Goal: Entertainment & Leisure: Consume media (video, audio)

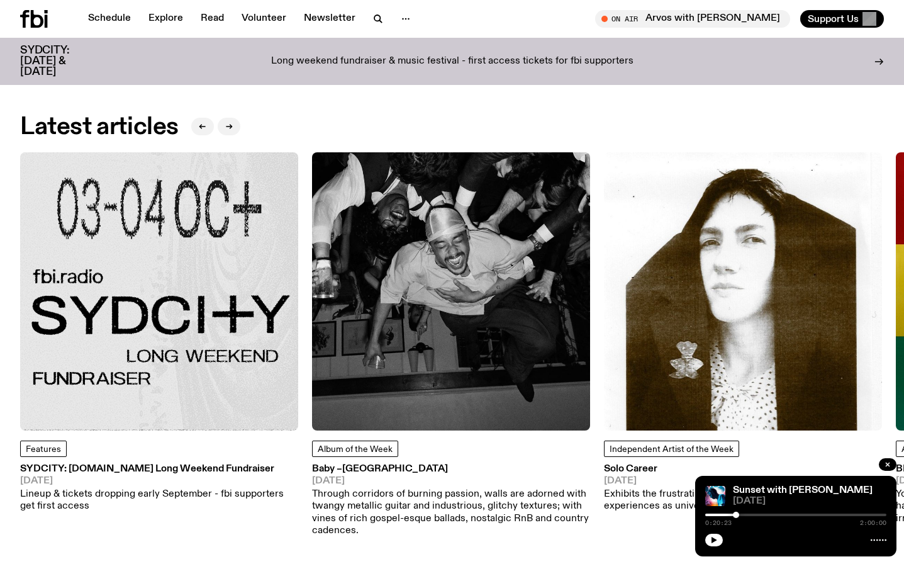
scroll to position [900, 0]
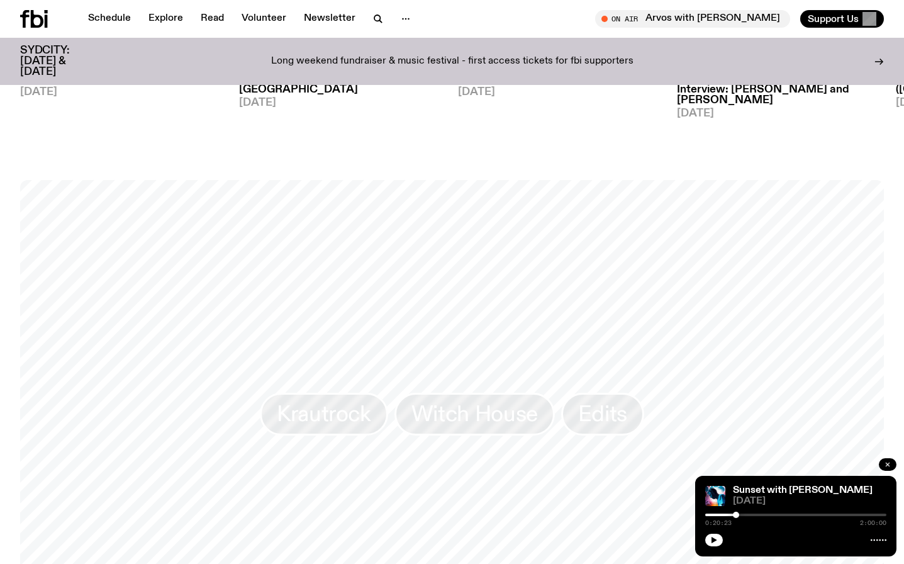
click at [882, 466] on button "button" at bounding box center [888, 464] width 18 height 13
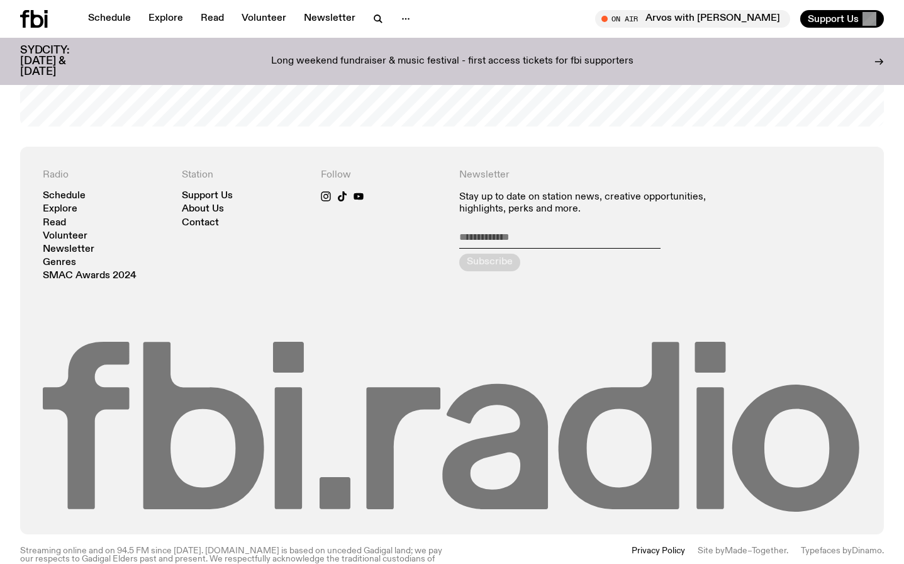
scroll to position [2678, 0]
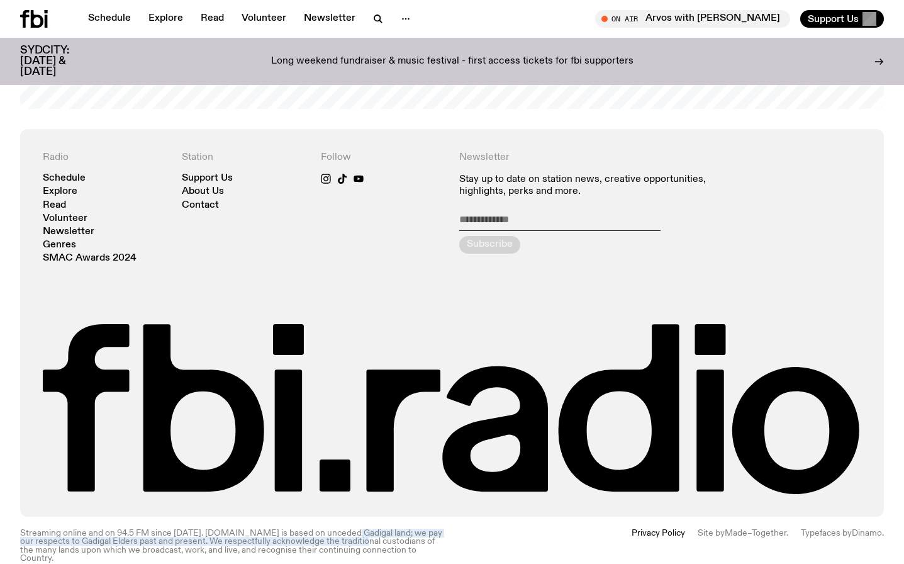
drag, startPoint x: 344, startPoint y: 529, endPoint x: 380, endPoint y: 537, distance: 36.8
click at [375, 537] on p "Streaming online and on 94.5 FM since [DATE]. [DOMAIN_NAME] is based on unceded…" at bounding box center [232, 545] width 425 height 33
drag, startPoint x: 381, startPoint y: 536, endPoint x: 505, endPoint y: 547, distance: 124.4
click at [397, 539] on p "Streaming online and on 94.5 FM since [DATE]. [DOMAIN_NAME] is based on unceded…" at bounding box center [232, 545] width 425 height 33
click at [341, 529] on p "Streaming online and on 94.5 FM since [DATE]. [DOMAIN_NAME] is based on unceded…" at bounding box center [232, 545] width 425 height 33
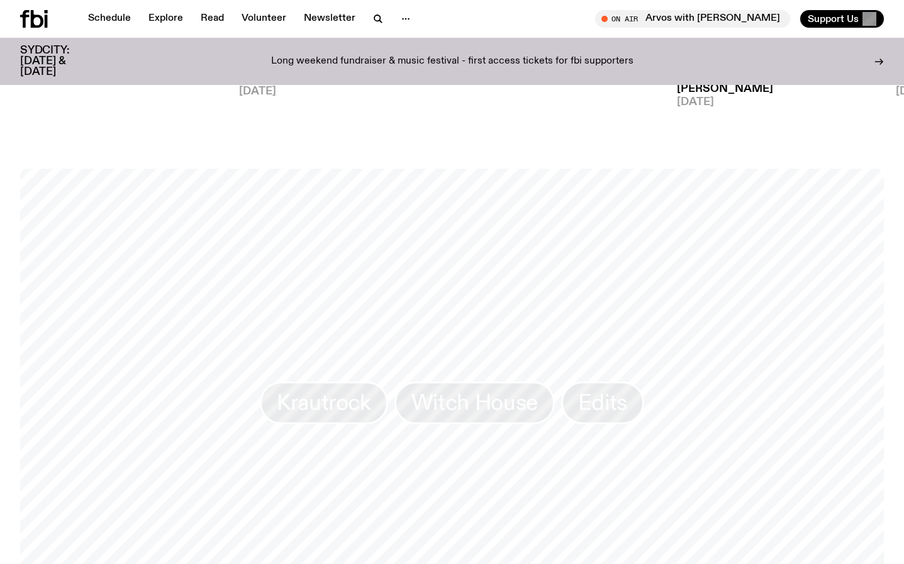
scroll to position [1033, 0]
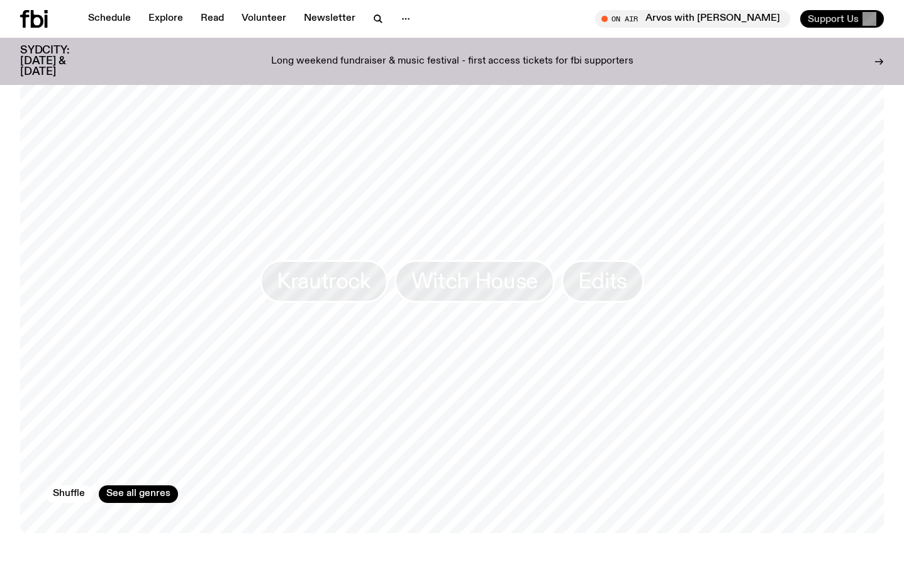
click at [815, 14] on span "Support Us" at bounding box center [833, 18] width 51 height 11
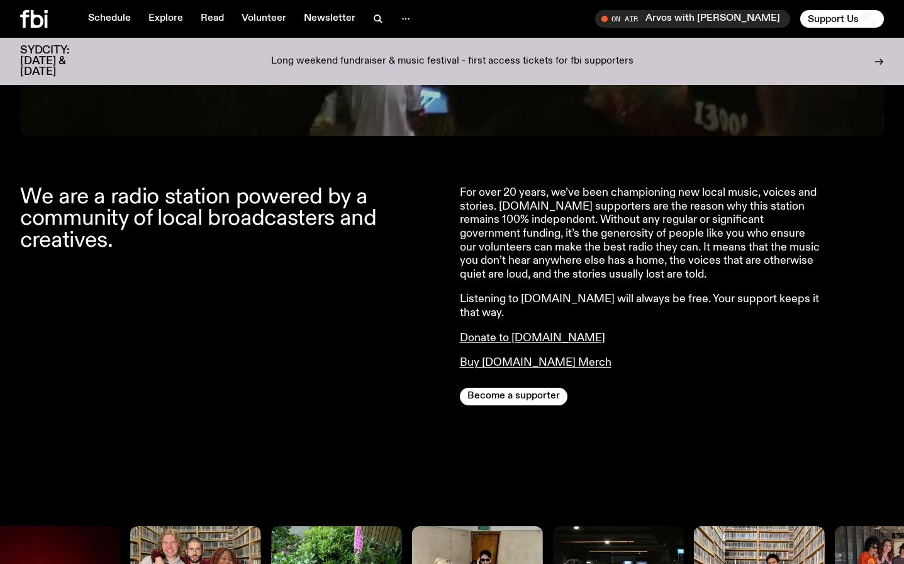
scroll to position [489, 0]
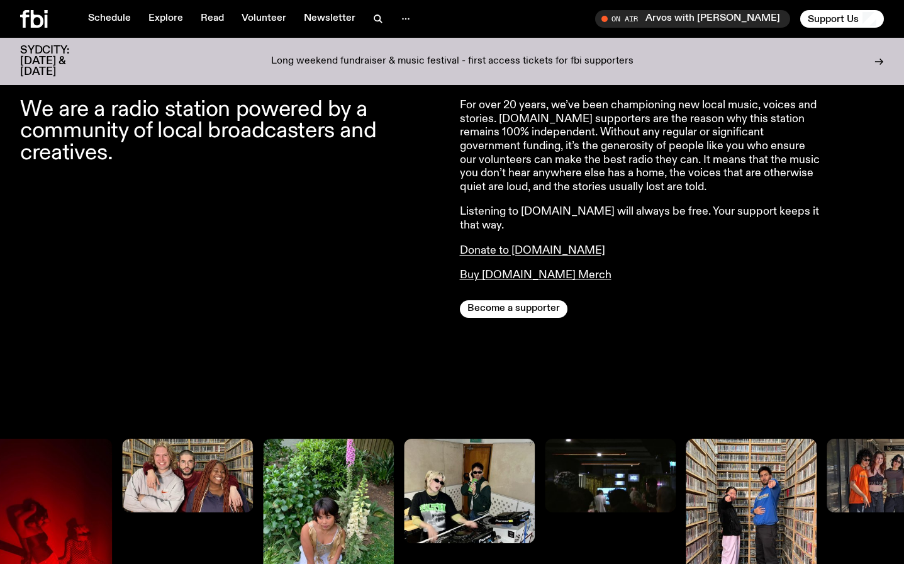
click at [271, 301] on div "We are a radio station powered by a community of local broadcasters and creativ…" at bounding box center [232, 208] width 425 height 219
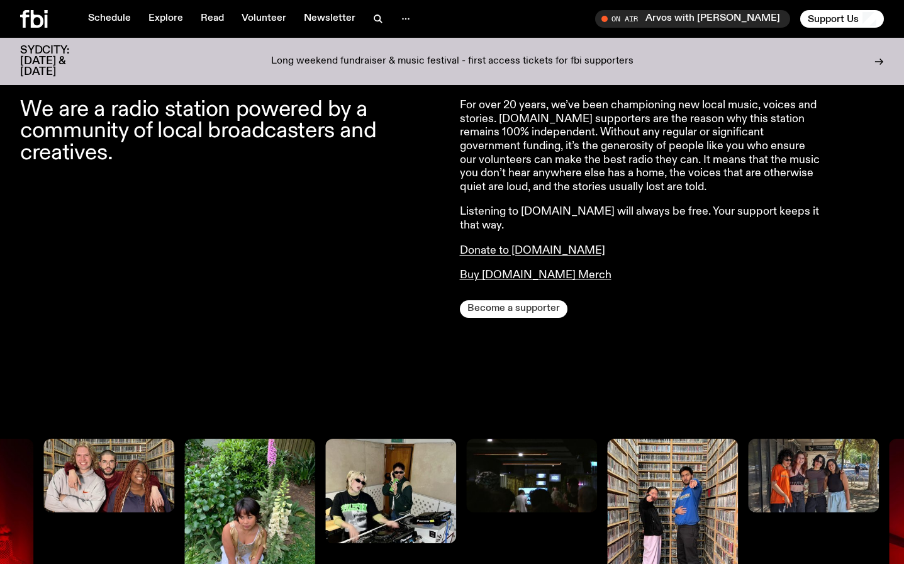
click at [531, 300] on button "Become a supporter" at bounding box center [514, 309] width 108 height 18
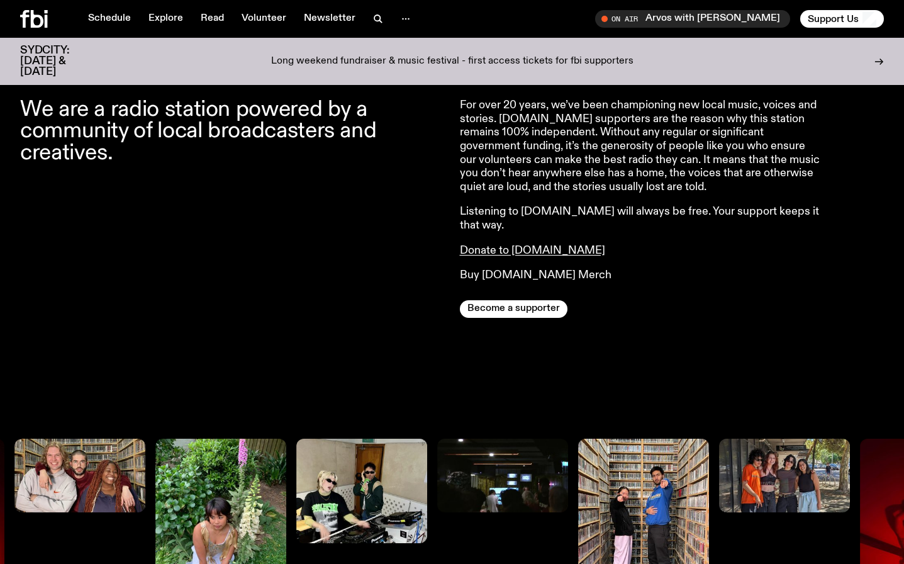
click at [539, 269] on link "Buy fbi.radio Merch" at bounding box center [536, 274] width 152 height 11
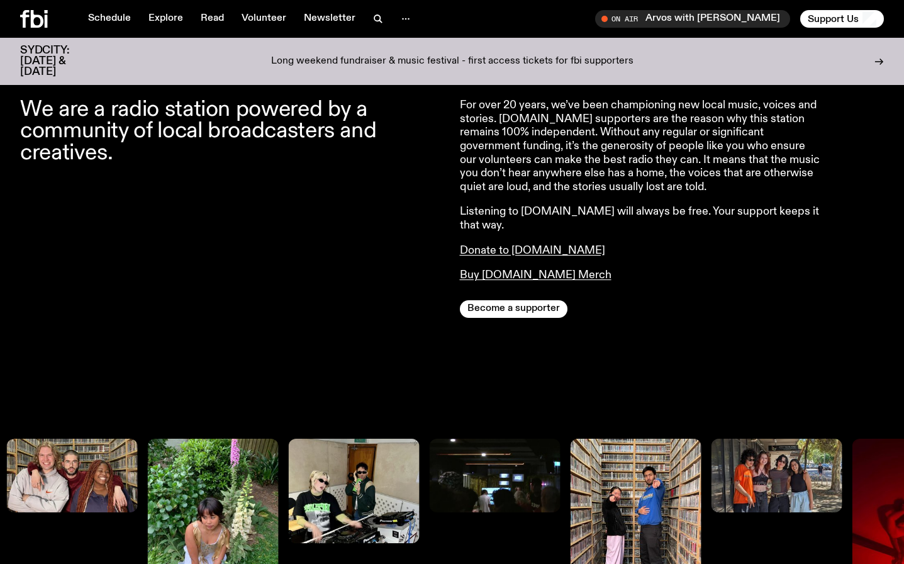
click at [696, 219] on p "Listening to fbi.radio will always be free. Your support keeps it that way." at bounding box center [641, 218] width 363 height 27
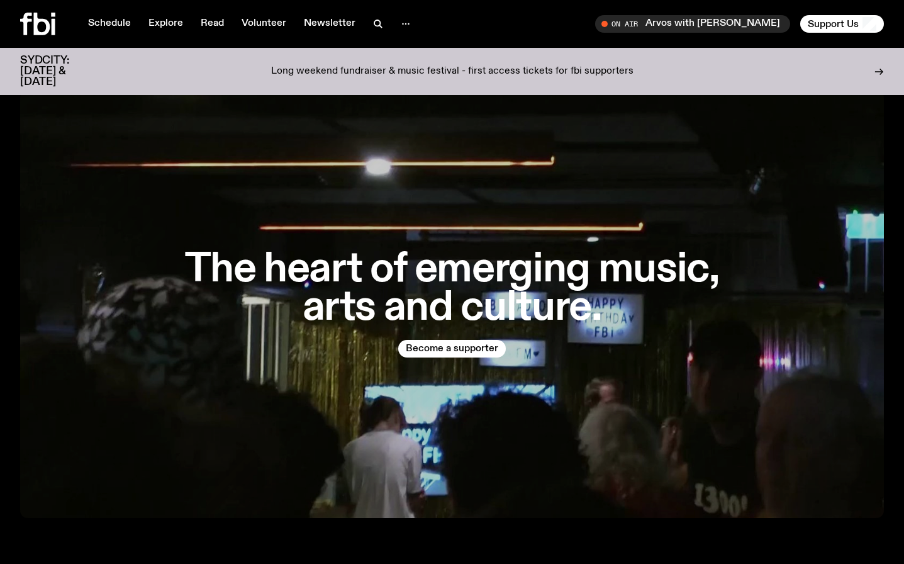
scroll to position [0, 0]
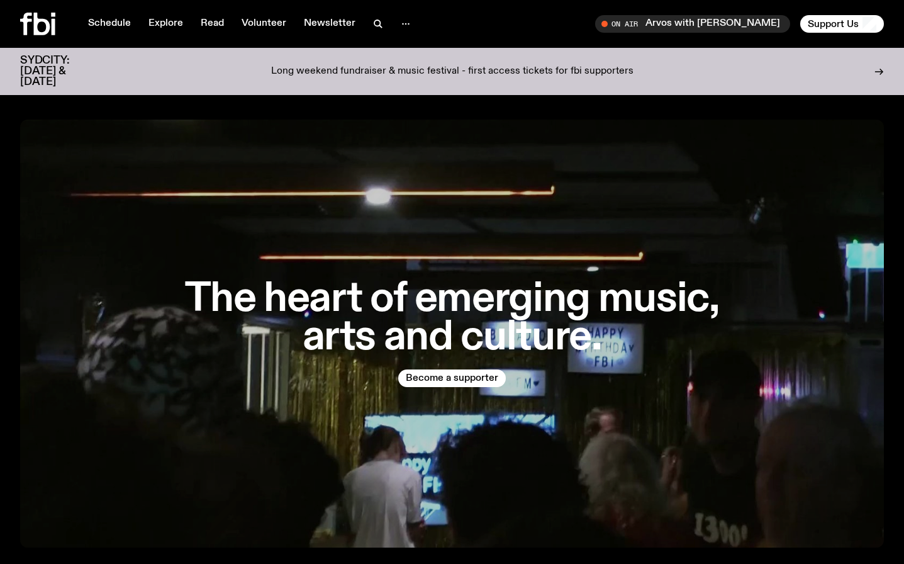
click at [42, 28] on icon at bounding box center [37, 24] width 35 height 23
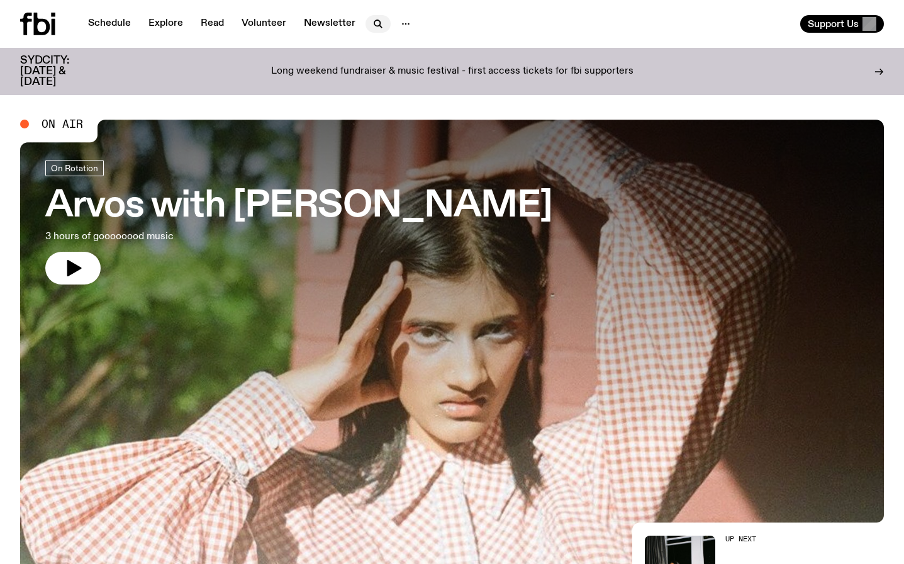
click at [375, 25] on icon "button" at bounding box center [378, 23] width 15 height 15
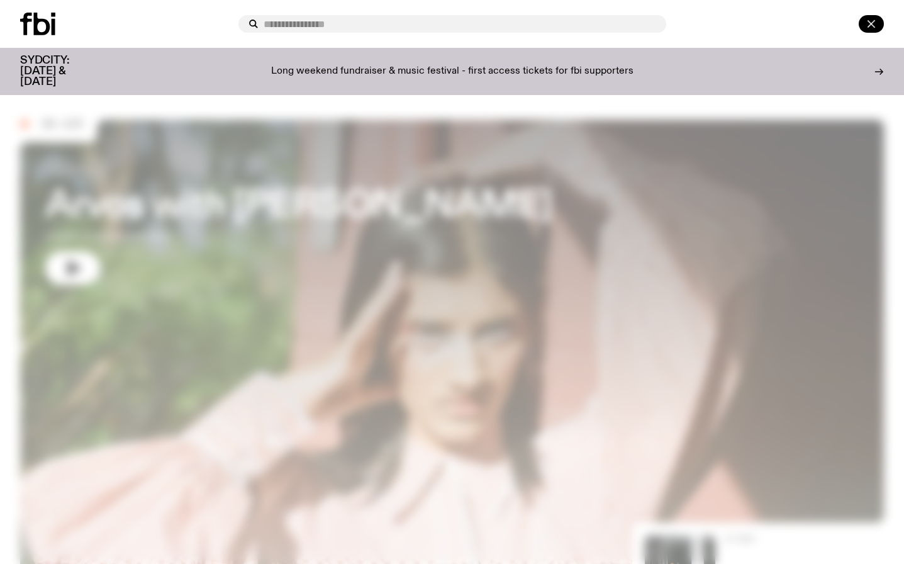
click at [875, 21] on icon "button" at bounding box center [871, 23] width 15 height 15
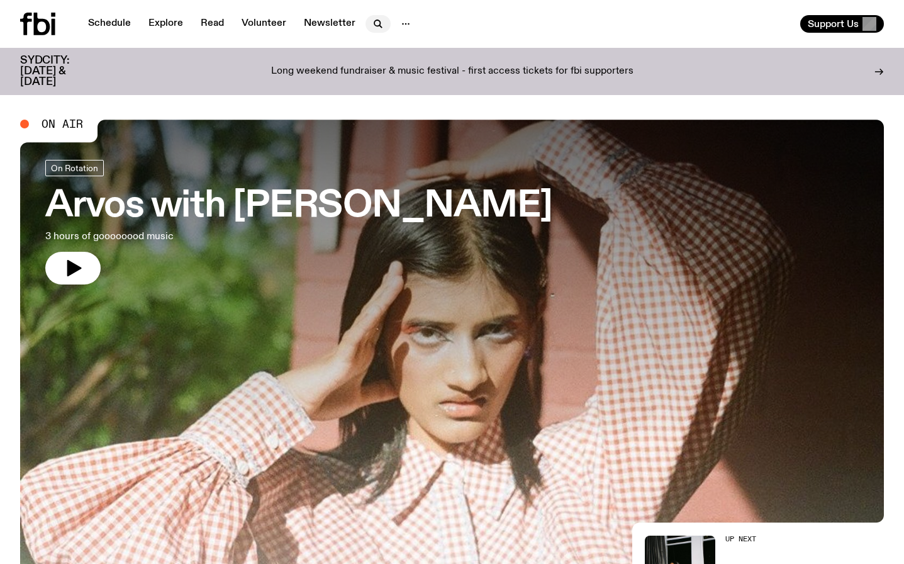
click at [380, 25] on icon "button" at bounding box center [381, 26] width 3 height 3
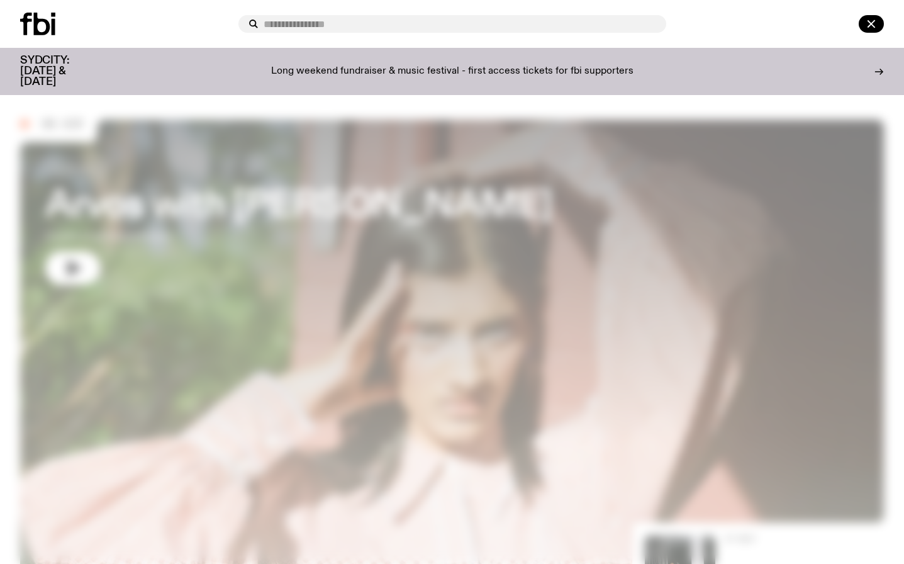
click at [456, 26] on input "text" at bounding box center [460, 24] width 393 height 11
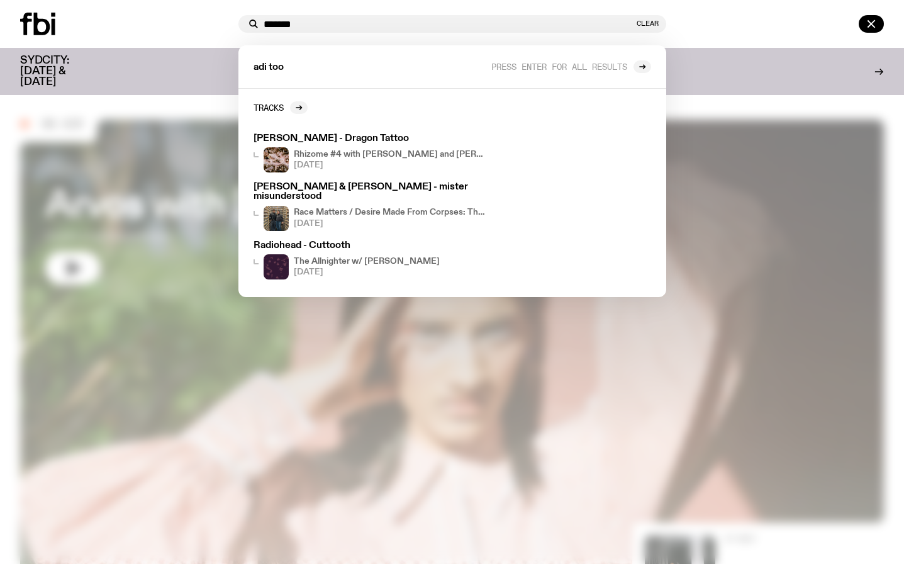
type input "********"
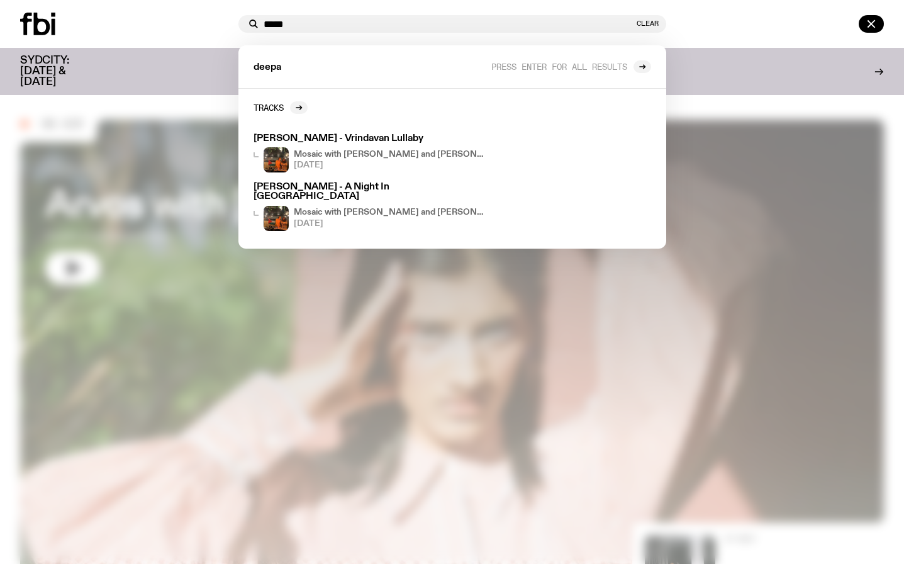
type input "*****"
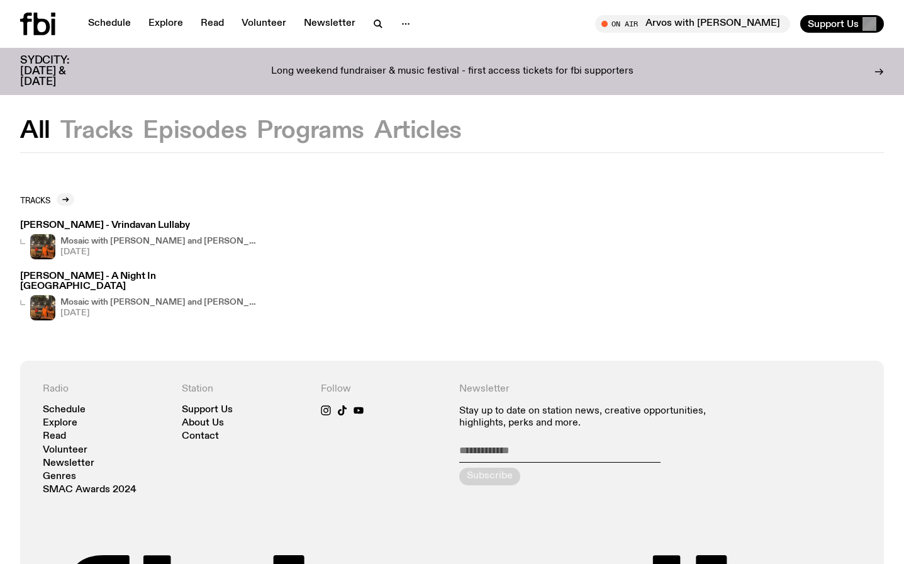
click at [257, 129] on button "Episodes" at bounding box center [311, 131] width 108 height 23
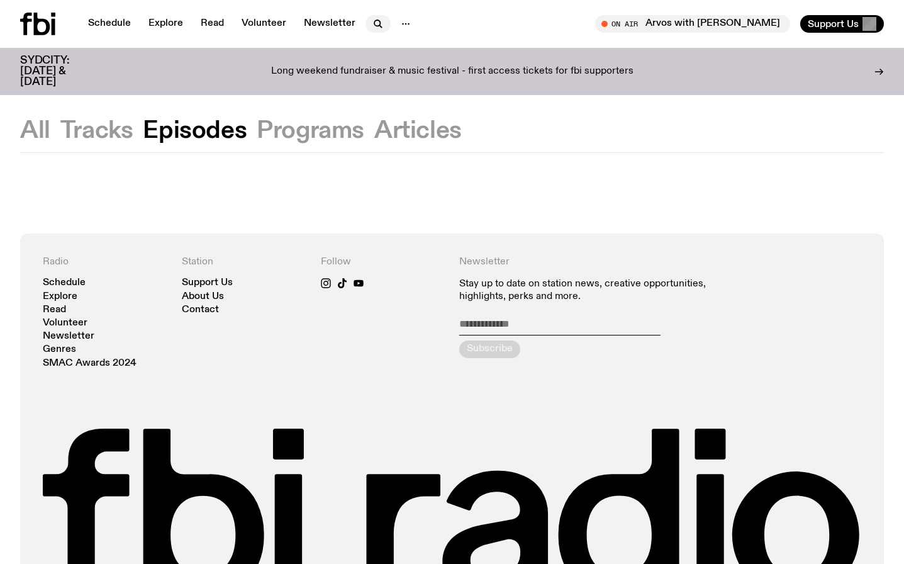
click at [380, 26] on icon "button" at bounding box center [378, 23] width 15 height 15
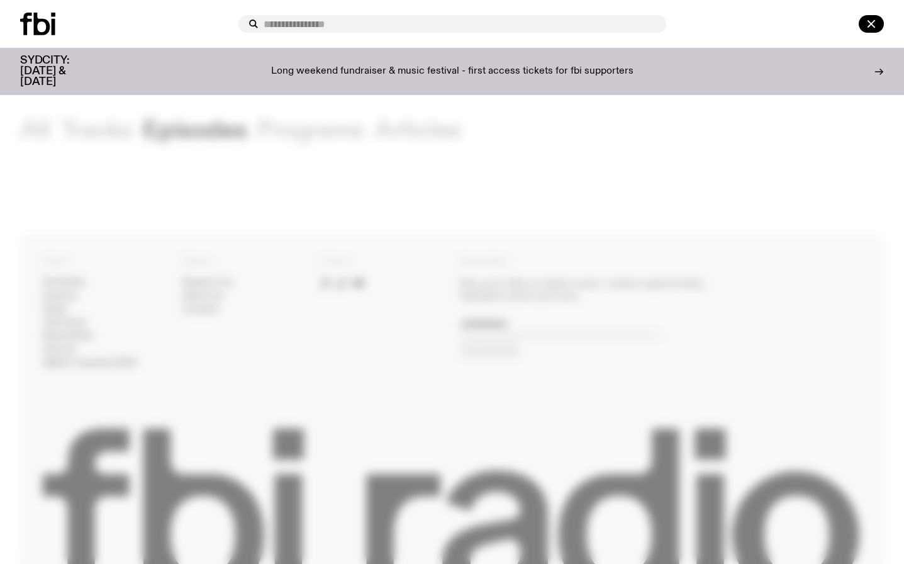
click at [383, 25] on input "text" at bounding box center [460, 24] width 393 height 11
type input "**"
type input "****"
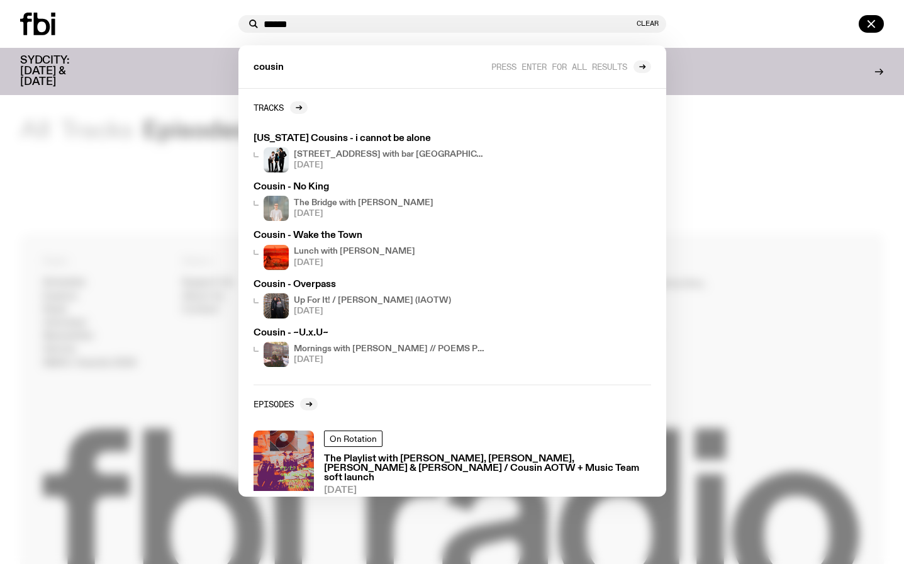
type input "******"
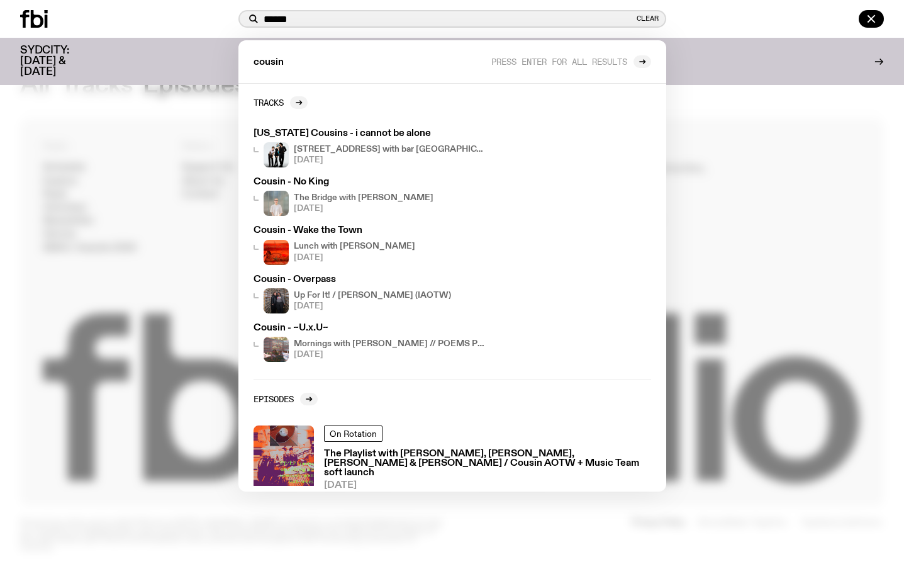
click at [349, 14] on input "******" at bounding box center [449, 19] width 371 height 11
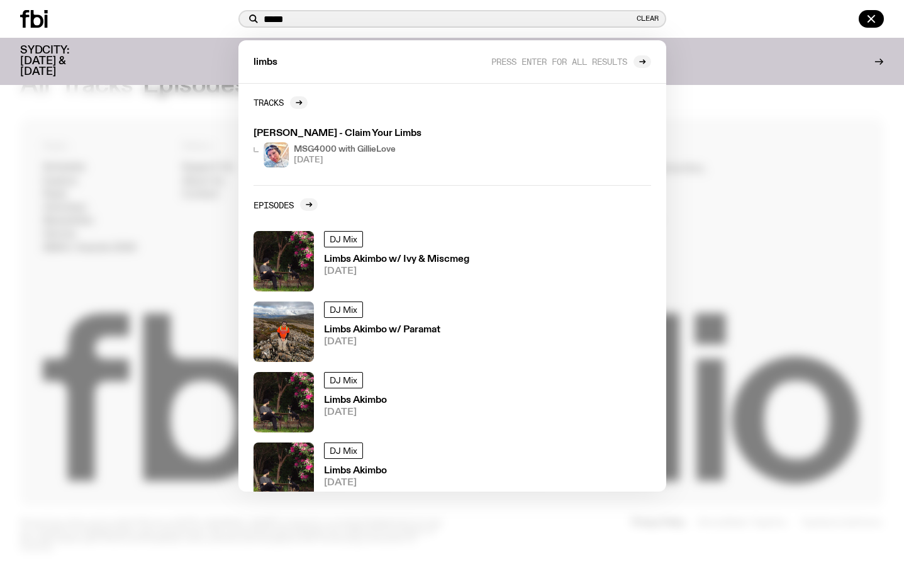
type input "*****"
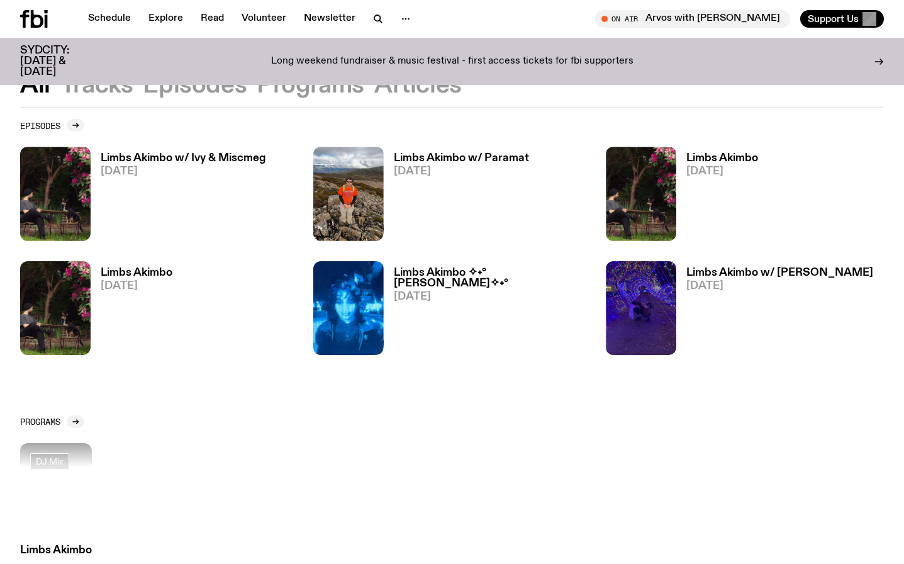
scroll to position [162, 0]
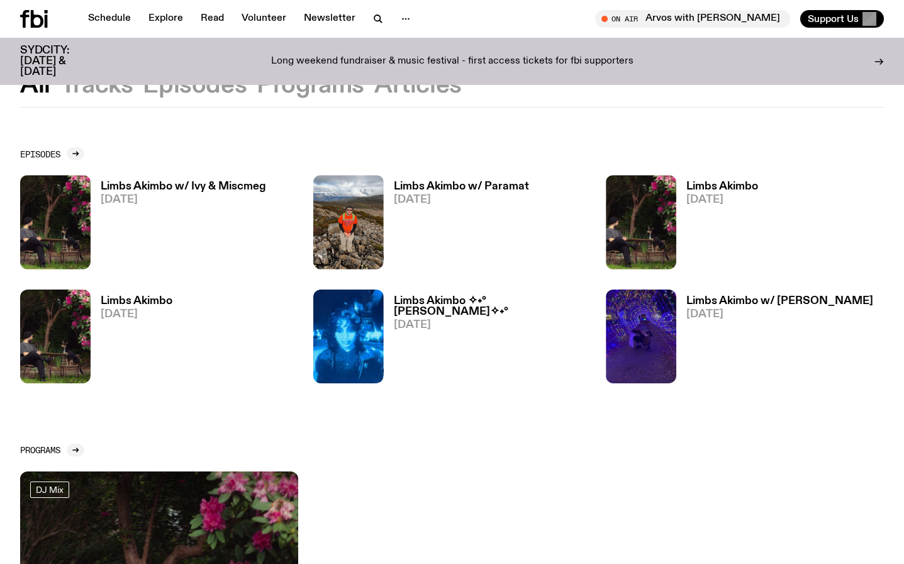
click at [57, 151] on h2 "Episodes" at bounding box center [40, 153] width 40 height 9
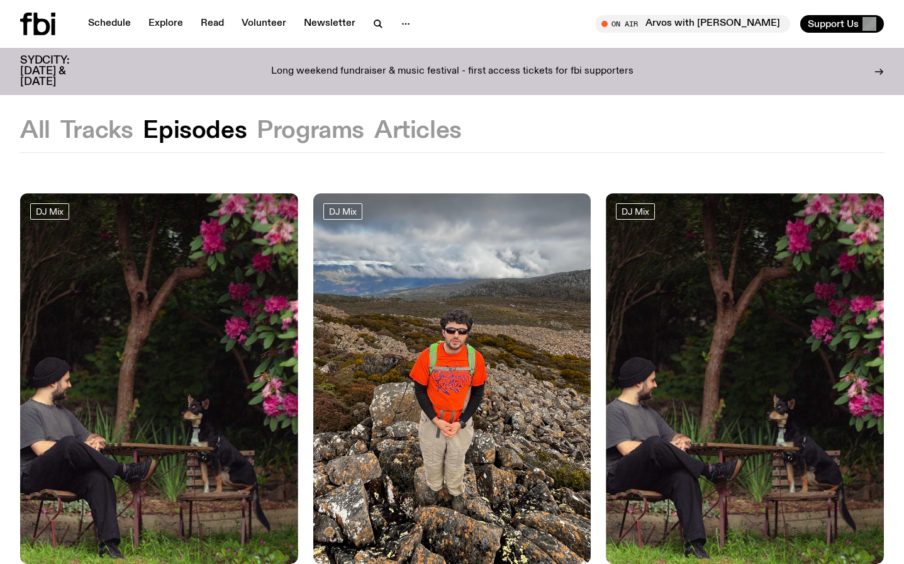
click at [45, 25] on icon at bounding box center [37, 24] width 35 height 23
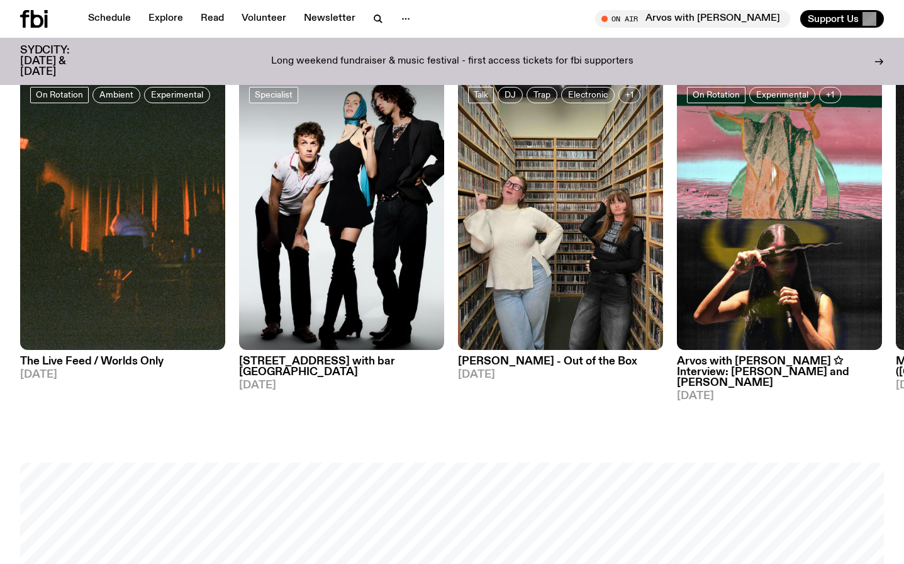
scroll to position [604, 0]
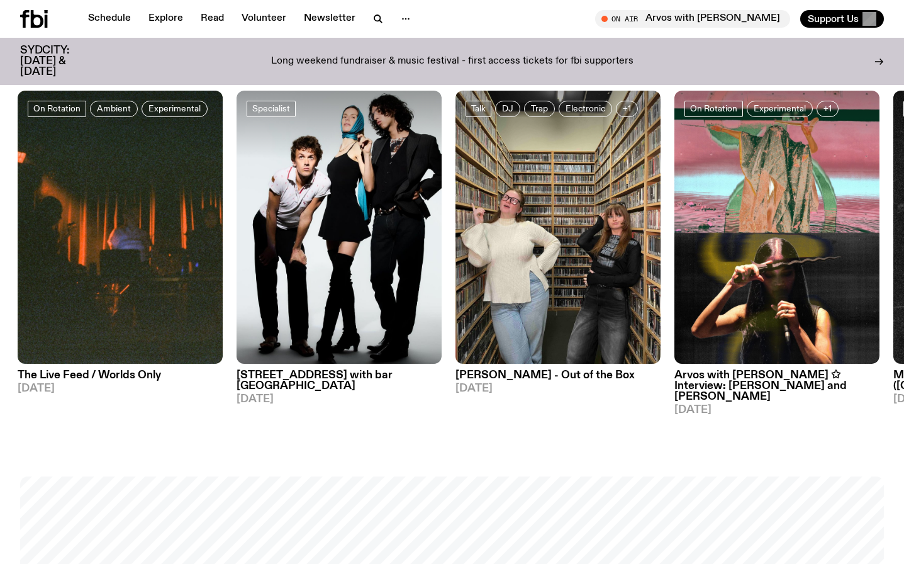
drag, startPoint x: 361, startPoint y: 81, endPoint x: 456, endPoint y: 198, distance: 150.3
click at [675, 198] on img at bounding box center [777, 228] width 205 height 274
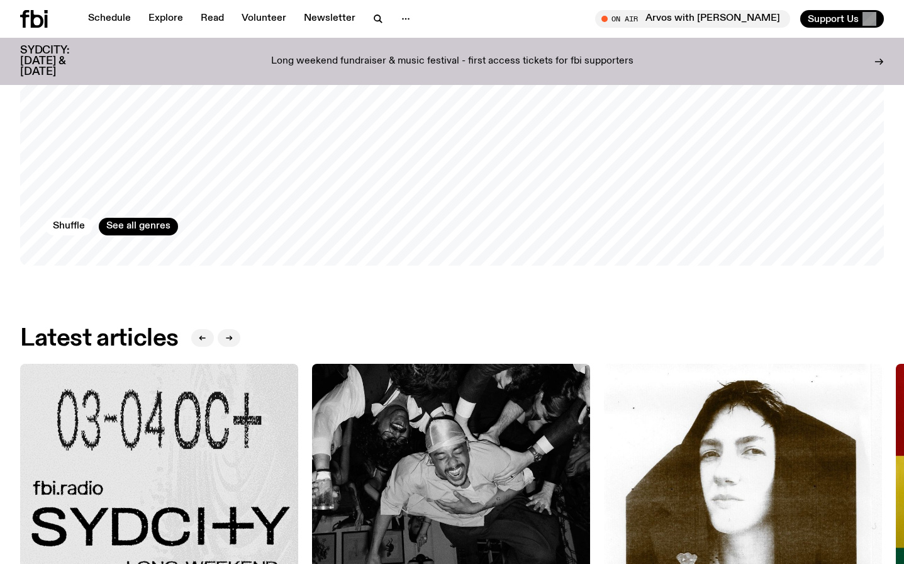
scroll to position [2678, 0]
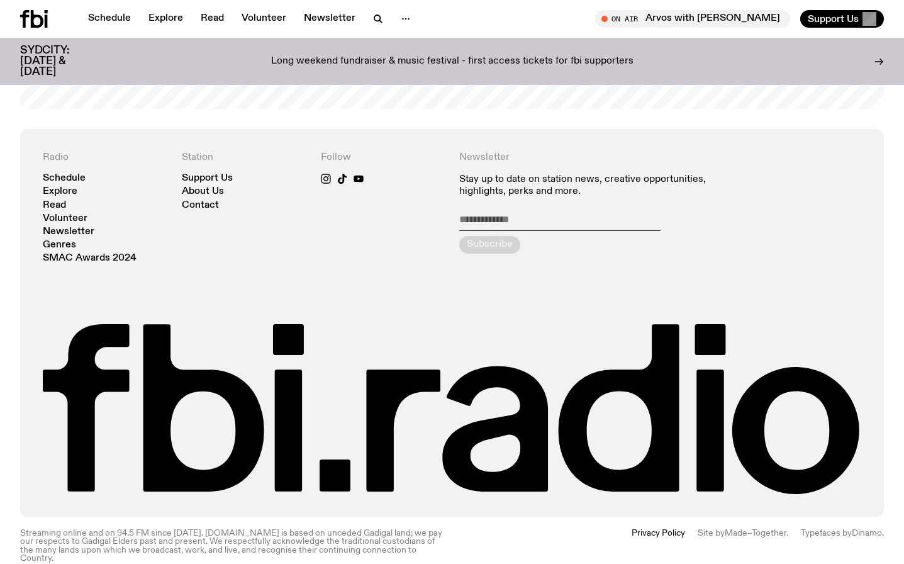
click at [397, 56] on p "Long weekend fundraiser & music festival - first access tickets for fbi support…" at bounding box center [452, 61] width 363 height 11
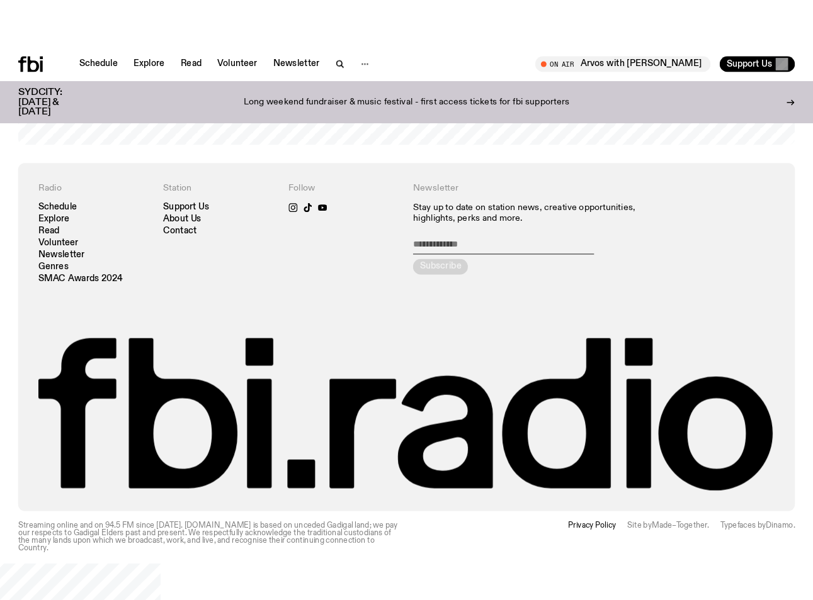
scroll to position [2527, 0]
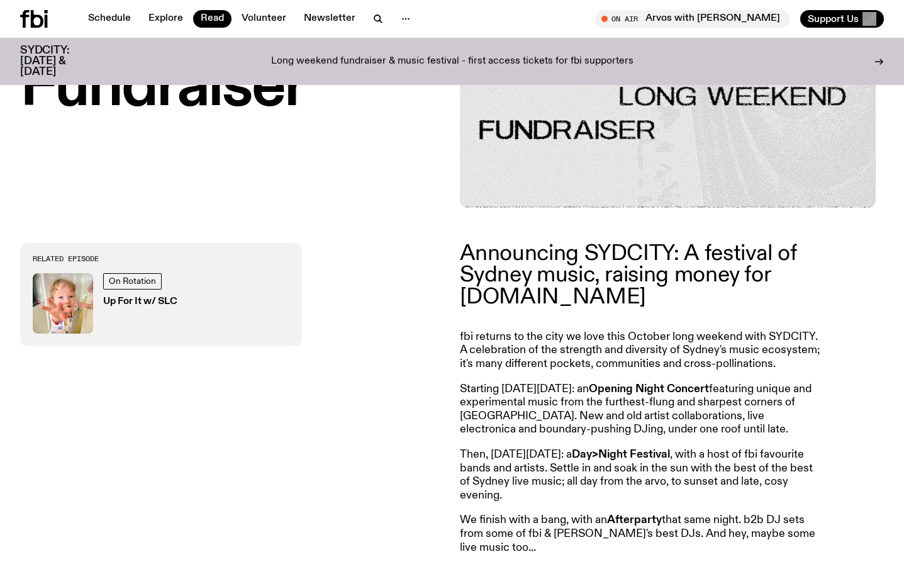
scroll to position [519, 0]
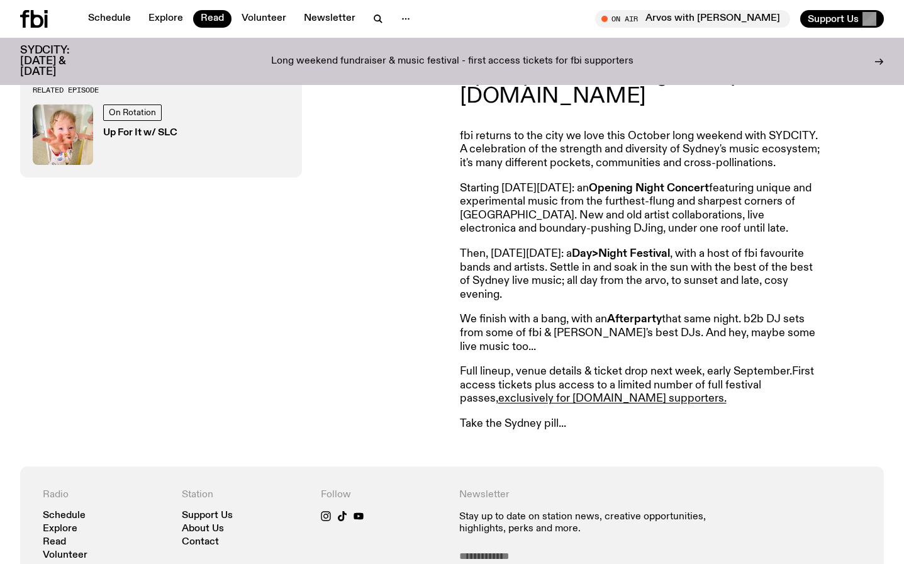
click at [151, 137] on h3 "Up For It w/ SLC" at bounding box center [140, 132] width 74 height 9
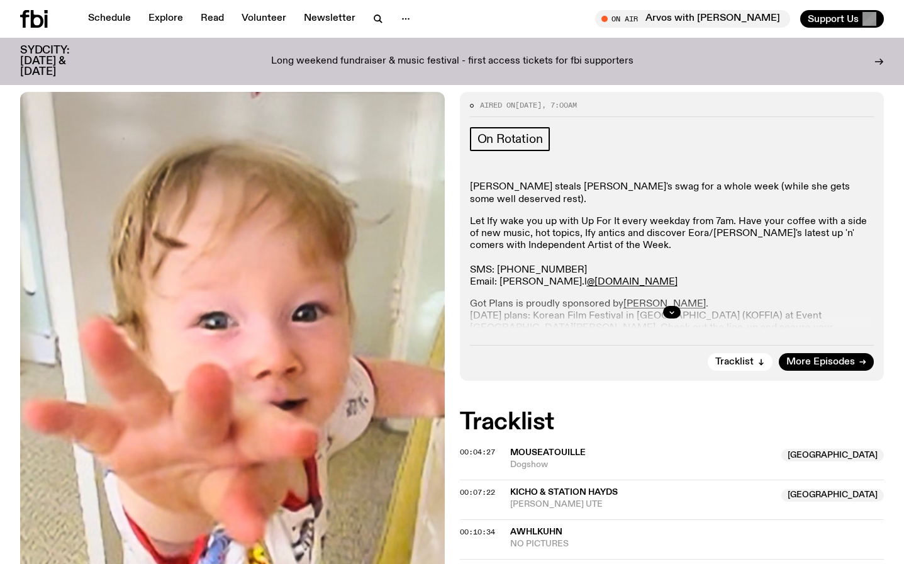
scroll to position [152, 0]
click at [661, 307] on div at bounding box center [672, 312] width 405 height 40
click at [666, 308] on button "button" at bounding box center [672, 312] width 18 height 13
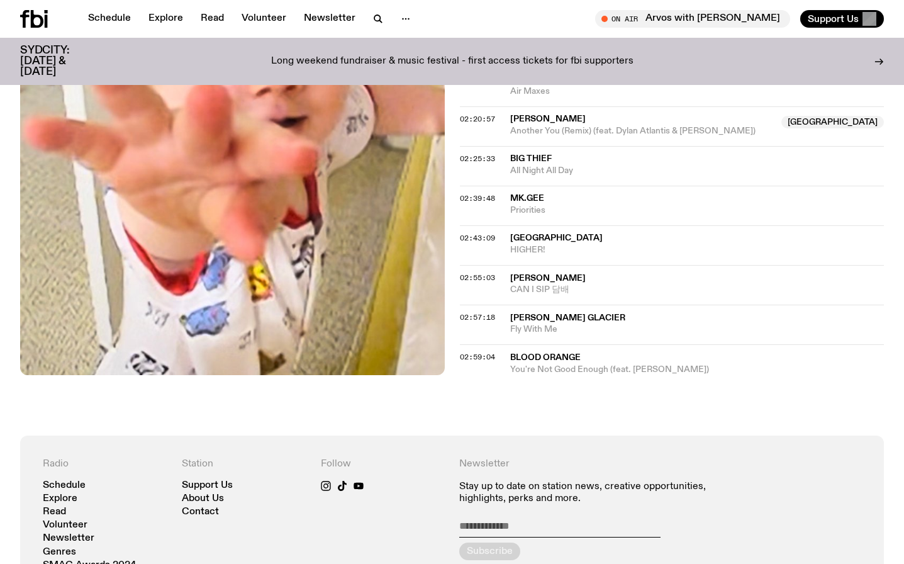
scroll to position [0, 0]
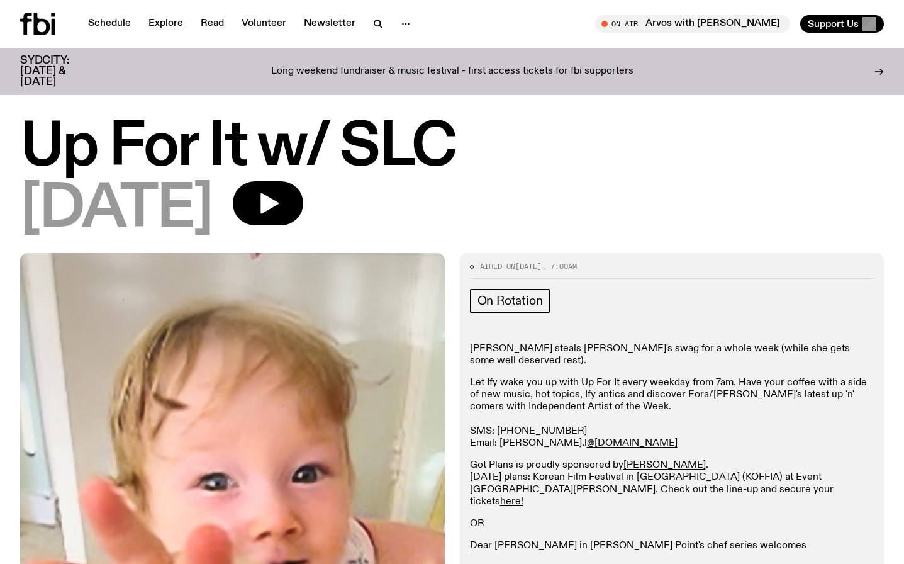
click at [38, 16] on icon at bounding box center [37, 24] width 35 height 23
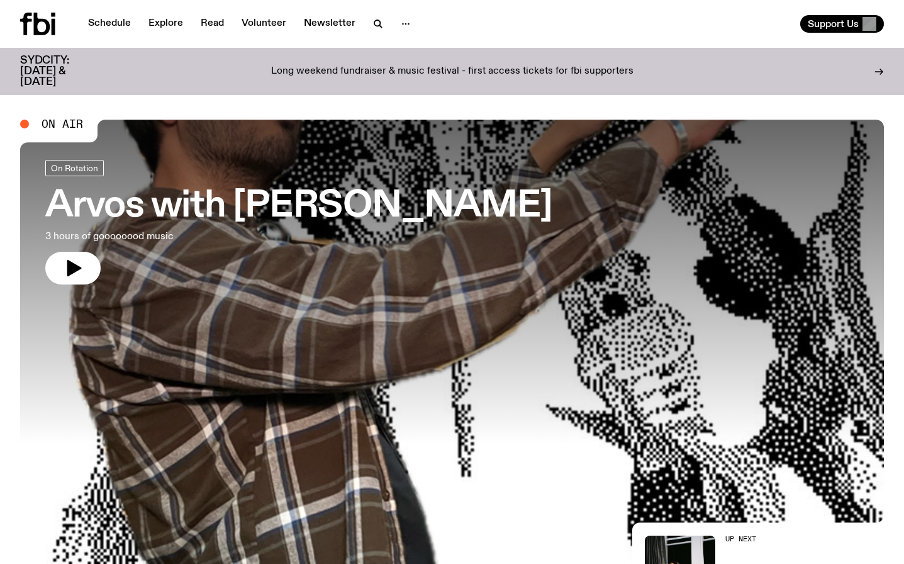
click at [155, 191] on h3 "Arvos with [PERSON_NAME]" at bounding box center [298, 206] width 507 height 35
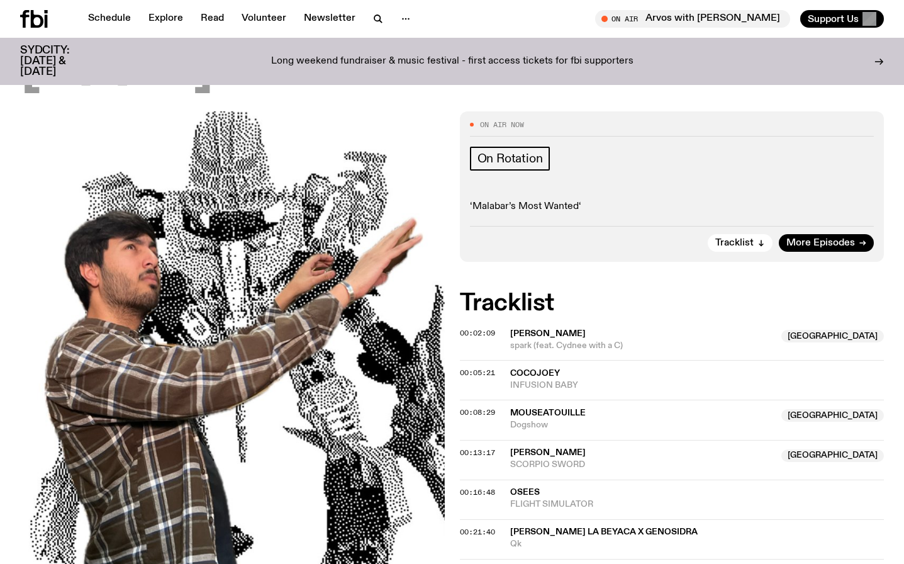
scroll to position [135, 0]
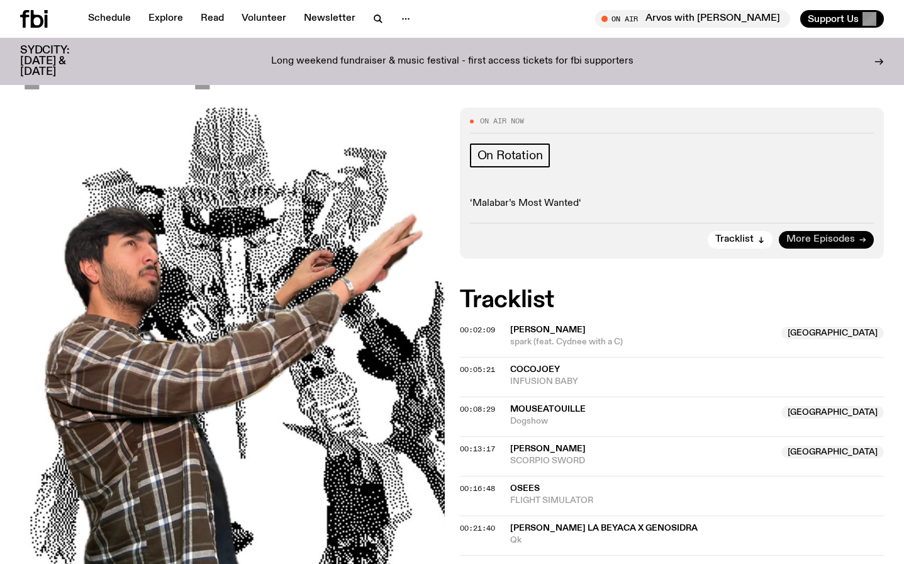
click at [811, 235] on span "More Episodes" at bounding box center [821, 239] width 69 height 9
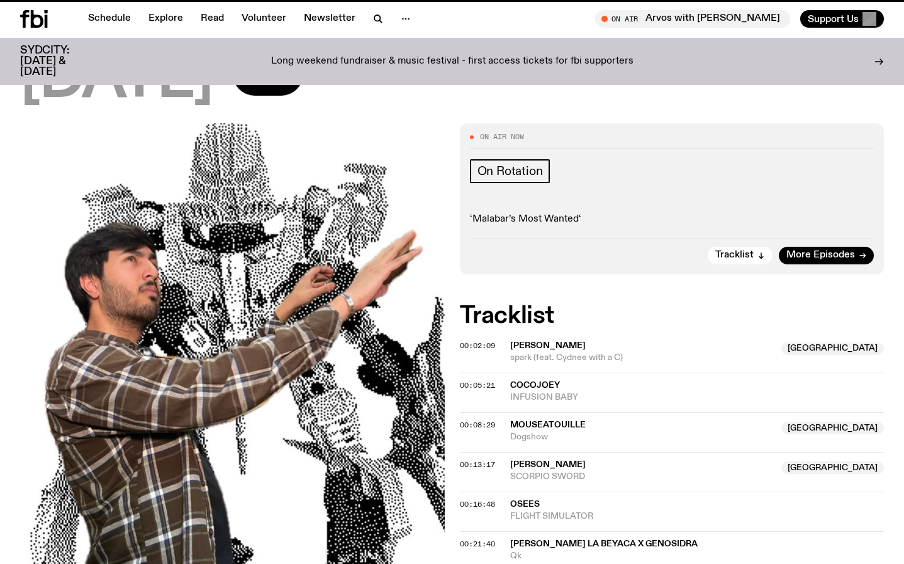
scroll to position [125, 0]
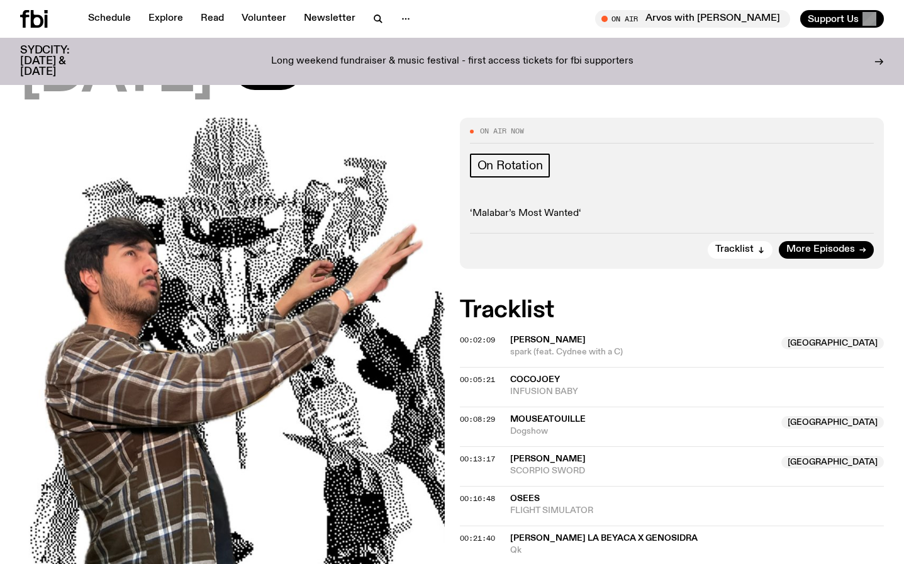
click at [45, 21] on icon at bounding box center [46, 21] width 3 height 13
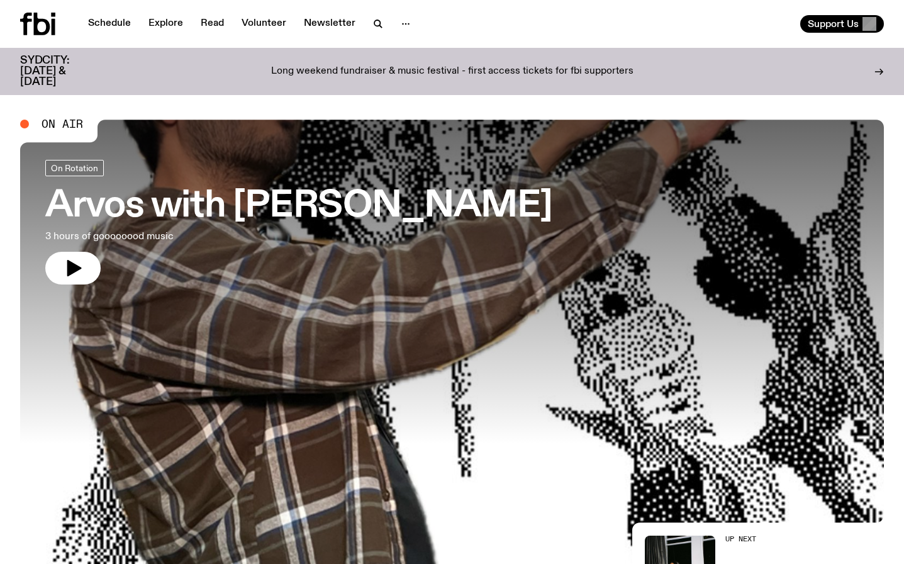
click at [464, 213] on h3 "Arvos with [PERSON_NAME]" at bounding box center [298, 206] width 507 height 35
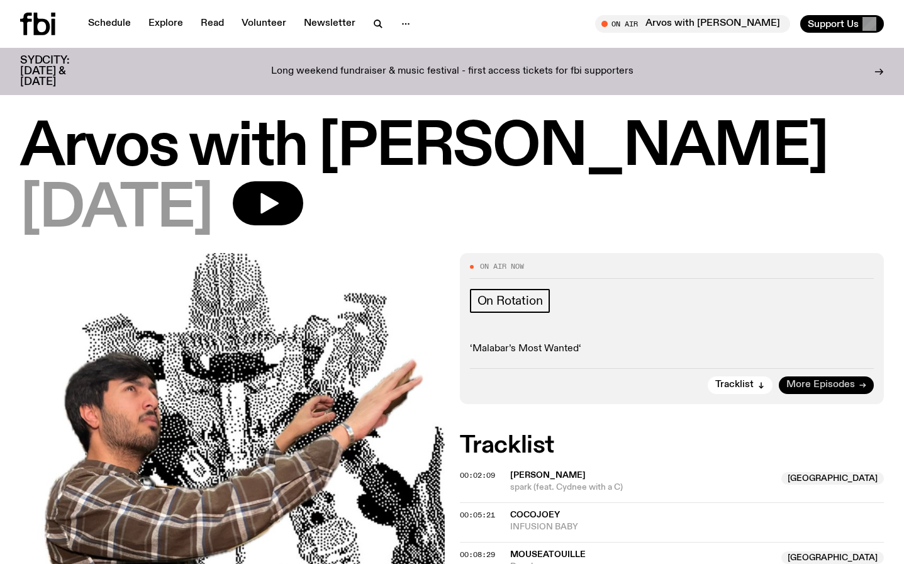
click at [820, 383] on span "More Episodes" at bounding box center [821, 384] width 69 height 9
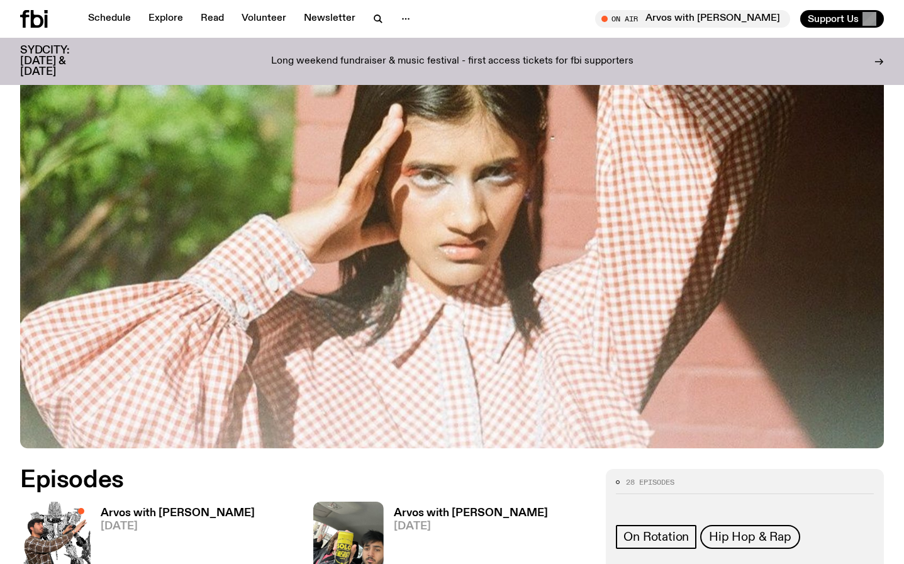
scroll to position [463, 0]
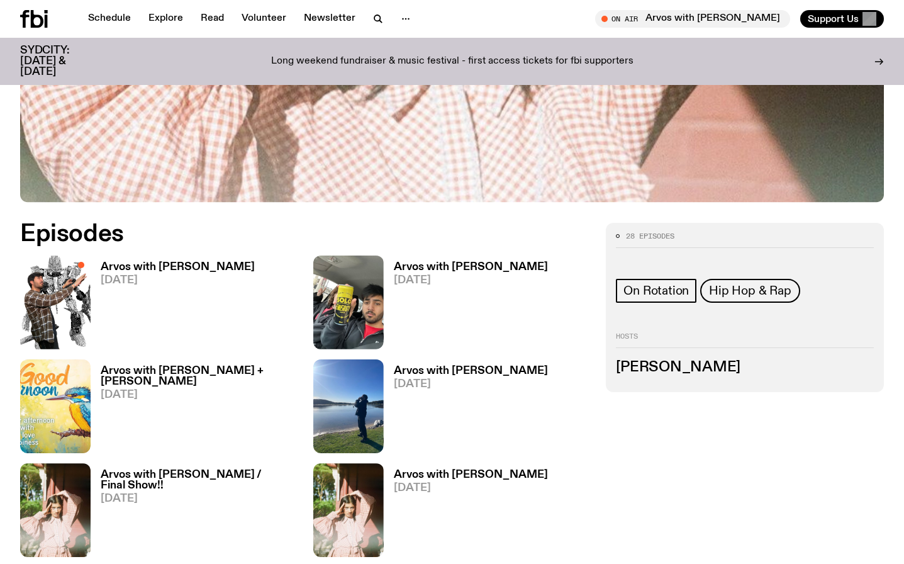
click at [157, 266] on h3 "Arvos with [PERSON_NAME]" at bounding box center [178, 267] width 154 height 11
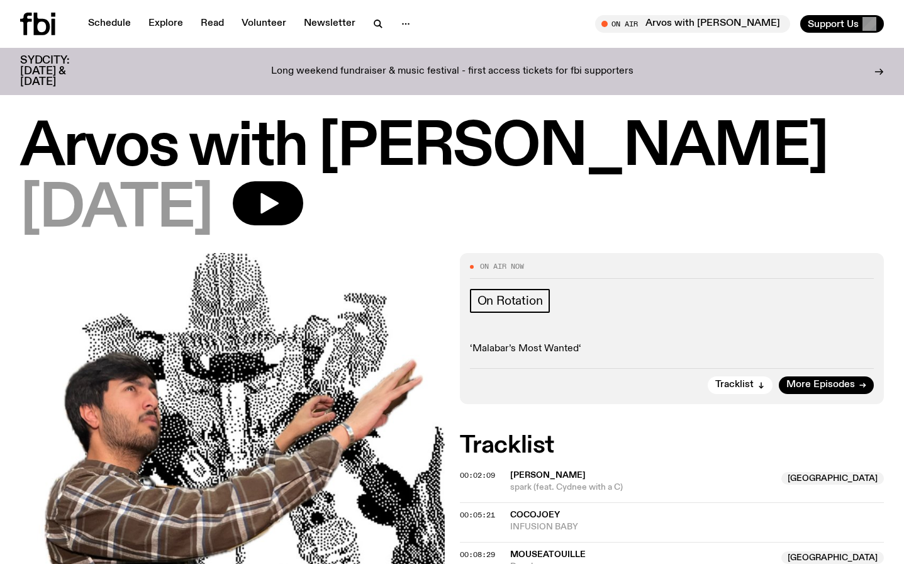
click at [50, 29] on icon at bounding box center [37, 24] width 35 height 23
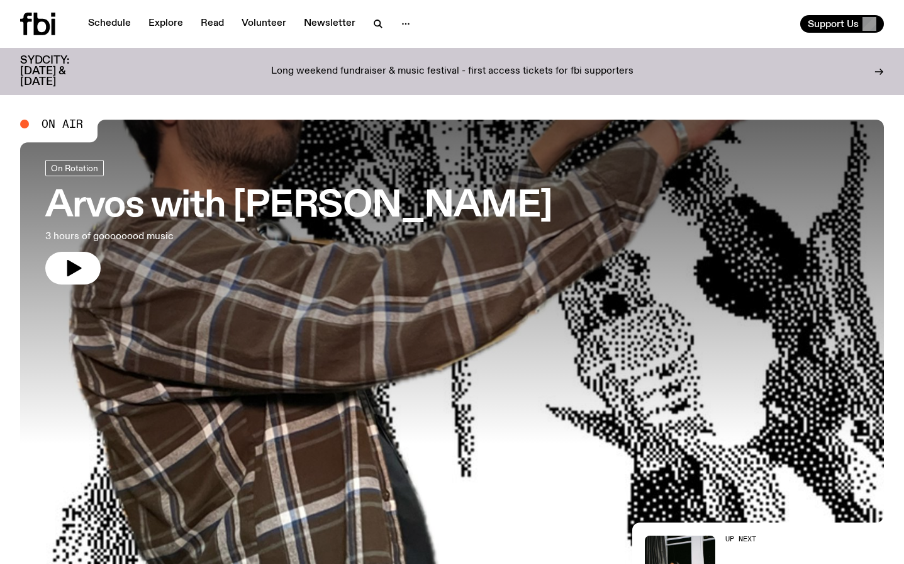
click at [47, 33] on icon at bounding box center [42, 24] width 16 height 23
click at [121, 212] on h3 "Arvos with [PERSON_NAME]" at bounding box center [298, 206] width 507 height 35
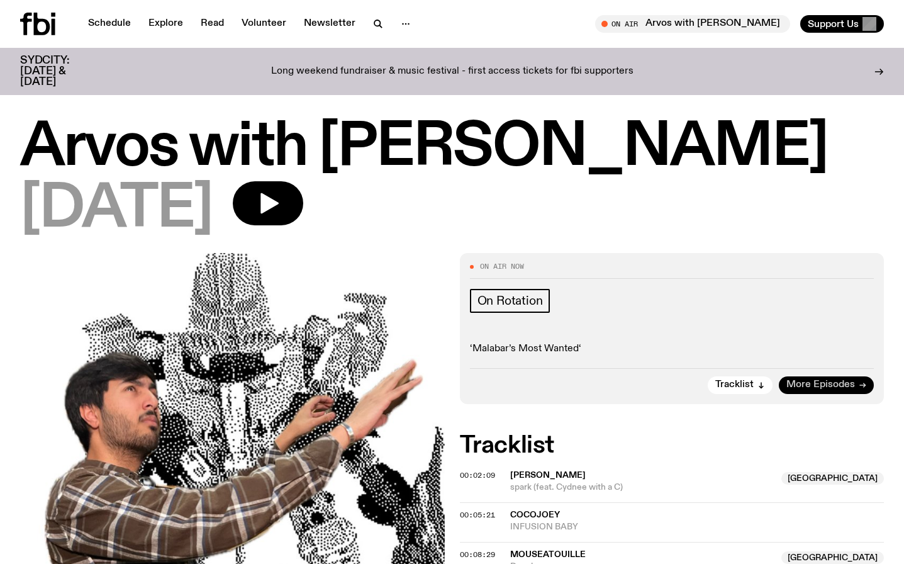
click at [838, 383] on span "More Episodes" at bounding box center [821, 384] width 69 height 9
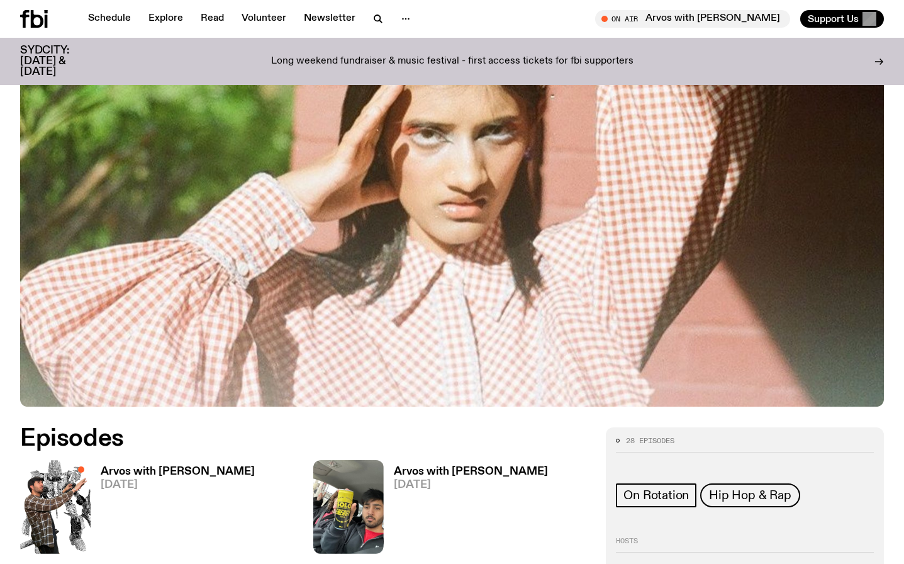
scroll to position [257, 0]
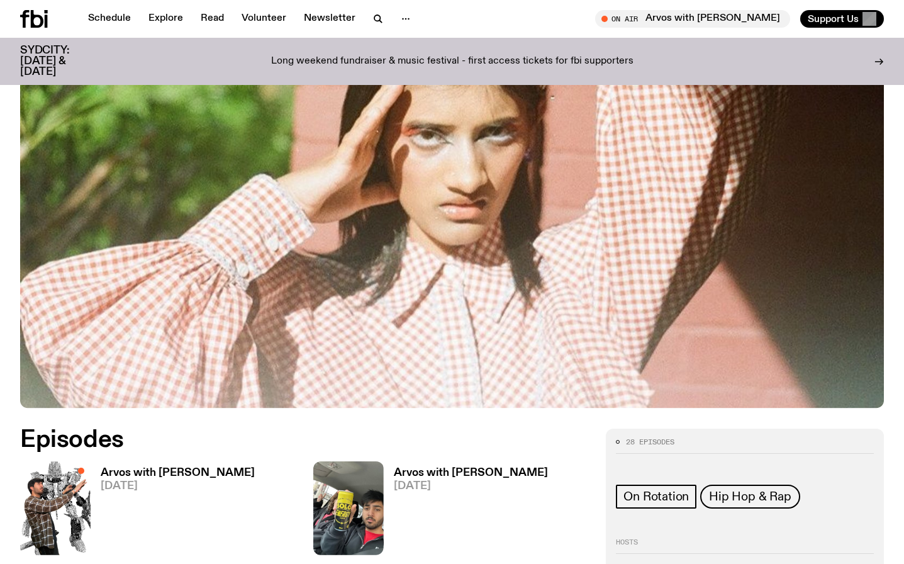
click at [174, 481] on span "27.08.25" at bounding box center [178, 486] width 154 height 11
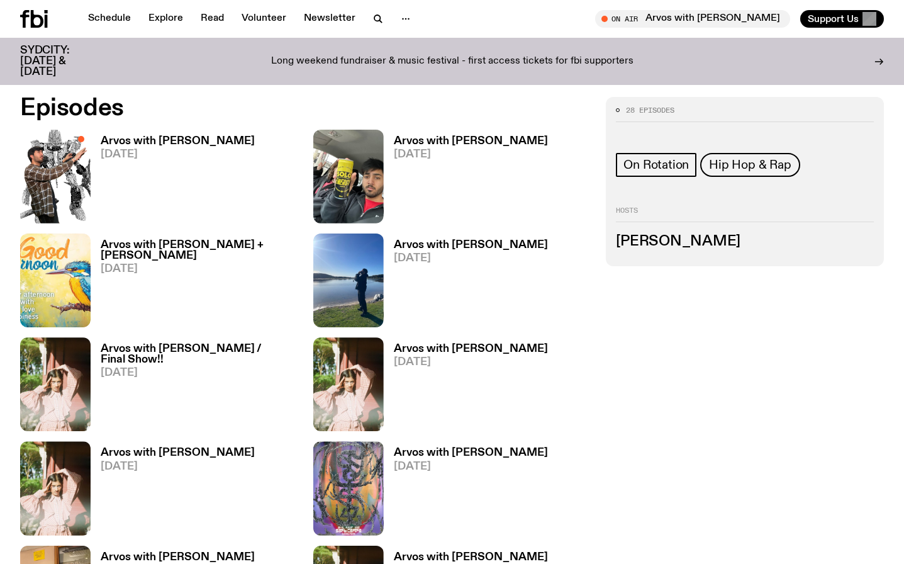
scroll to position [740, 0]
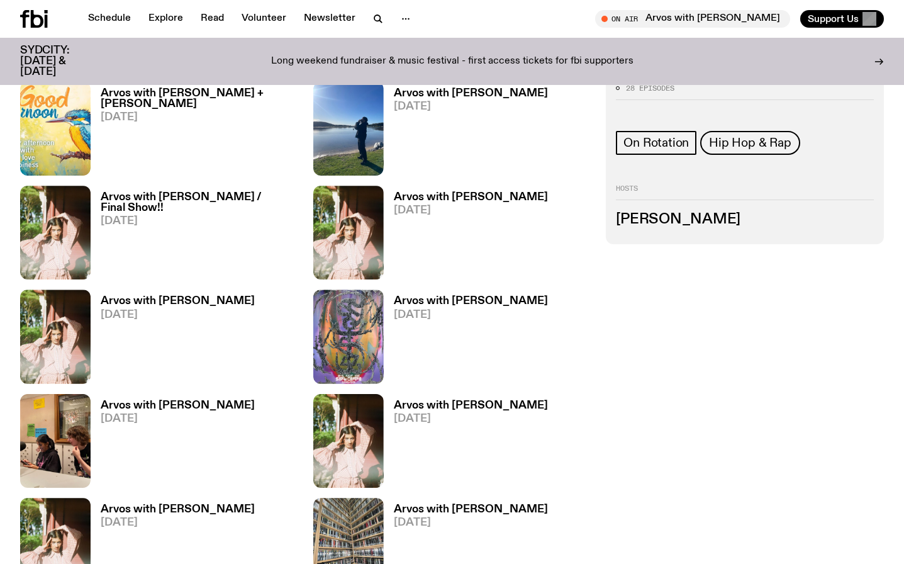
click at [457, 296] on h3 "Arvos with Maleeka Gazula" at bounding box center [471, 301] width 154 height 11
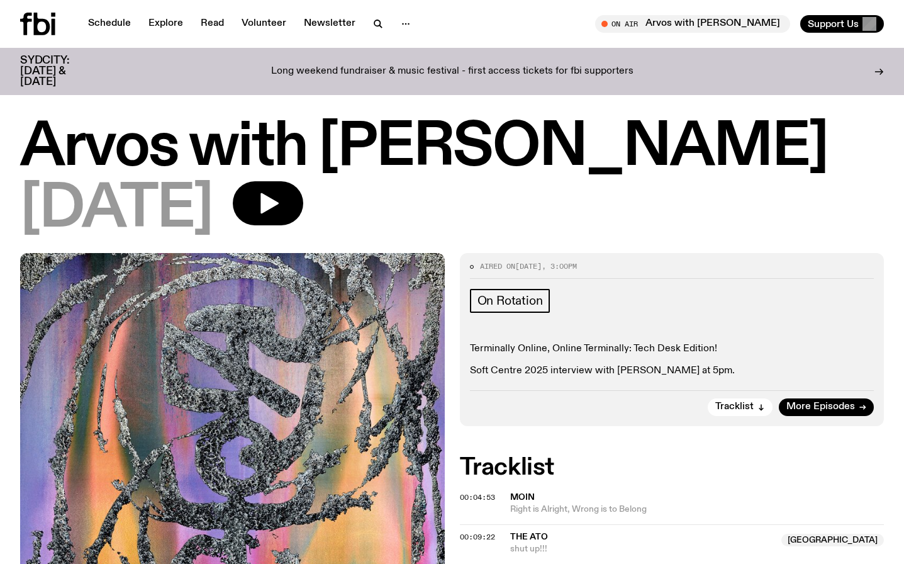
click at [42, 39] on div "Schedule Explore Read Volunteer Newsletter On Air Arvos with Mateo Baskaran Tun…" at bounding box center [452, 24] width 904 height 48
click at [43, 25] on icon at bounding box center [37, 24] width 35 height 23
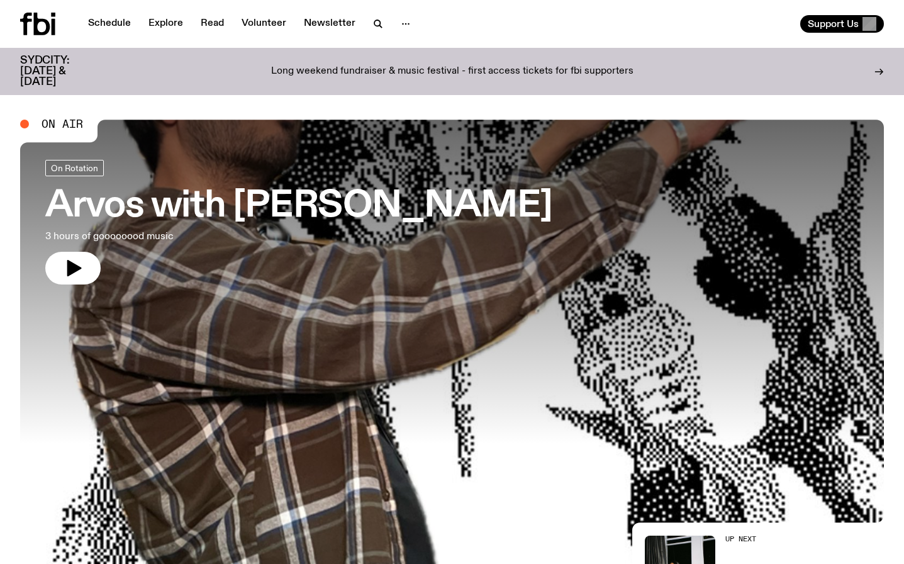
click at [417, 281] on link "Arvos with Mateo Baskaran 3 hours of goooooood music" at bounding box center [298, 222] width 507 height 125
